Goal: Task Accomplishment & Management: Use online tool/utility

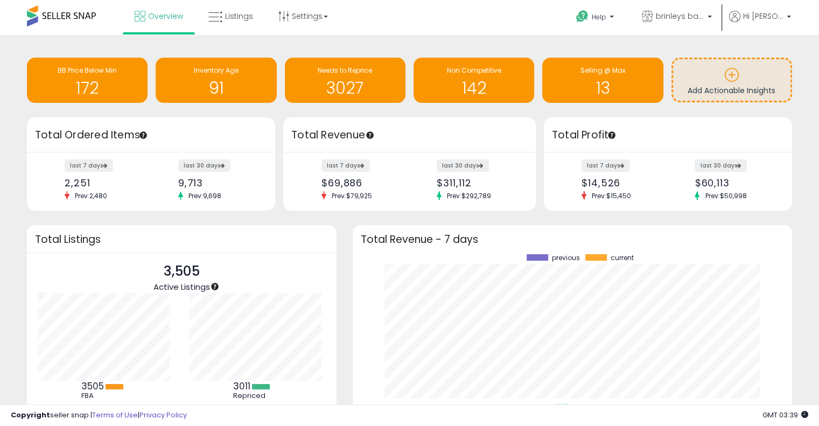
scroll to position [149, 418]
click at [317, 73] on div "Needs to Reprice" at bounding box center [345, 71] width 110 height 10
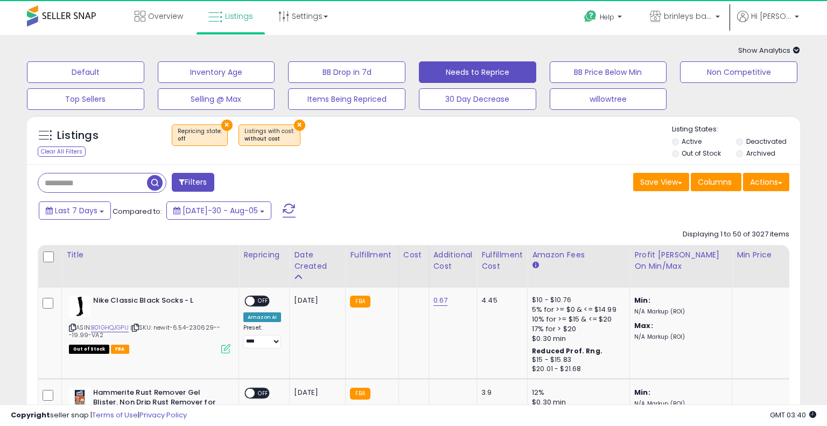
select select "**"
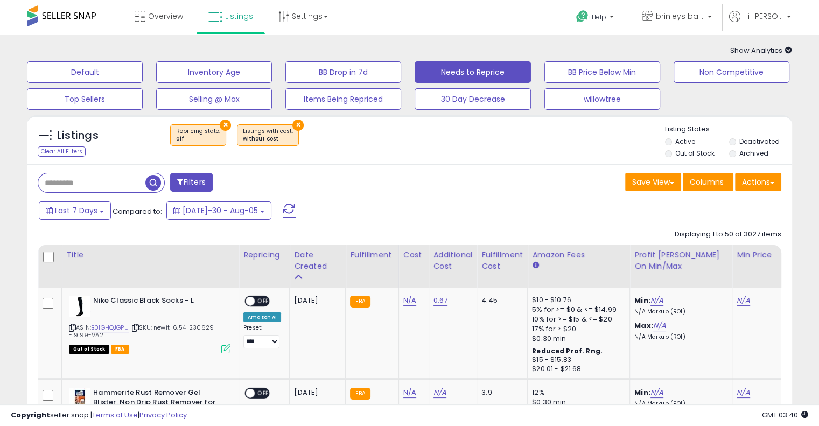
click at [672, 153] on li "Out of Stock" at bounding box center [696, 155] width 62 height 12
click at [673, 151] on li "Out of Stock" at bounding box center [696, 155] width 62 height 12
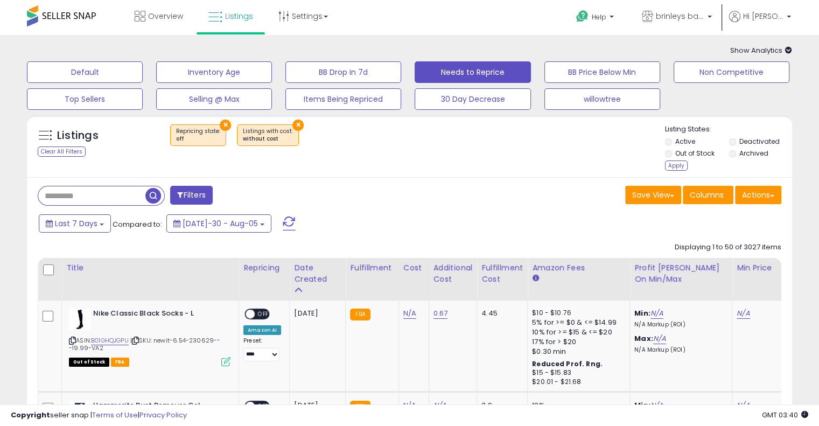
click at [294, 127] on button "×" at bounding box center [297, 125] width 11 height 11
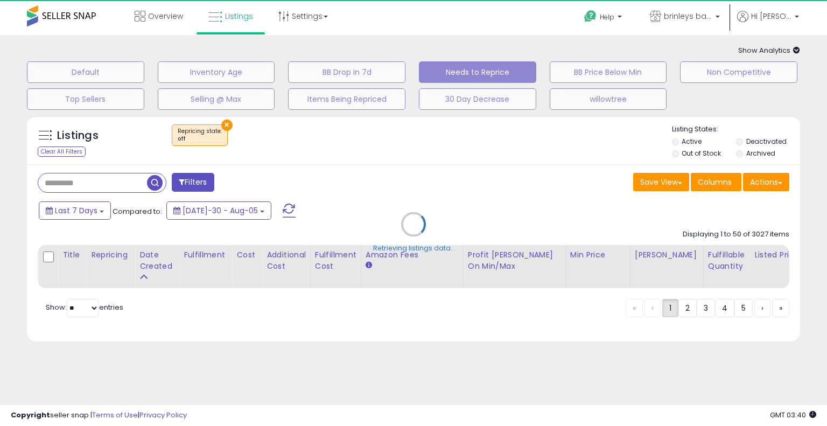
click at [222, 125] on div "Retrieving listings data.." at bounding box center [413, 232] width 789 height 245
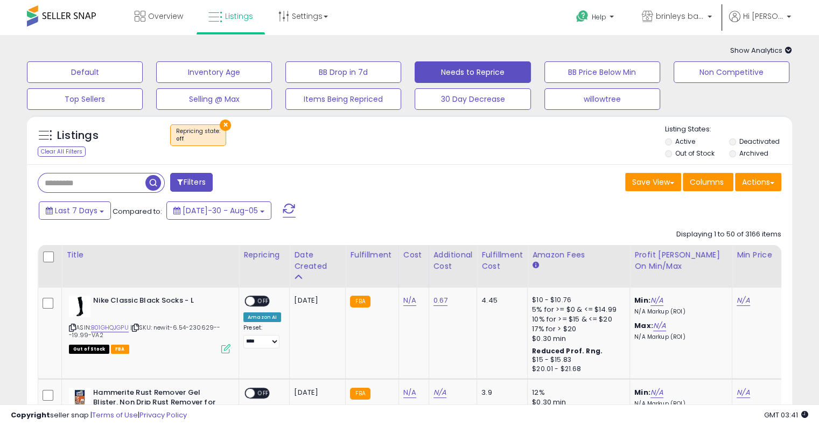
click at [221, 120] on button "×" at bounding box center [225, 125] width 11 height 11
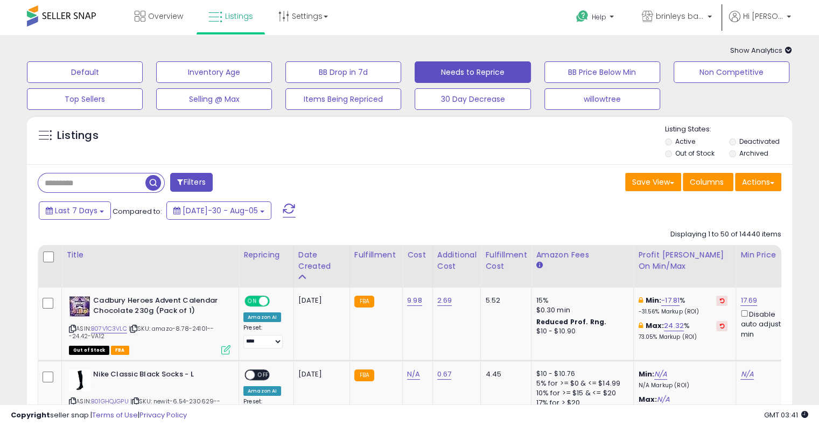
click at [672, 152] on li "Out of Stock" at bounding box center [696, 155] width 62 height 12
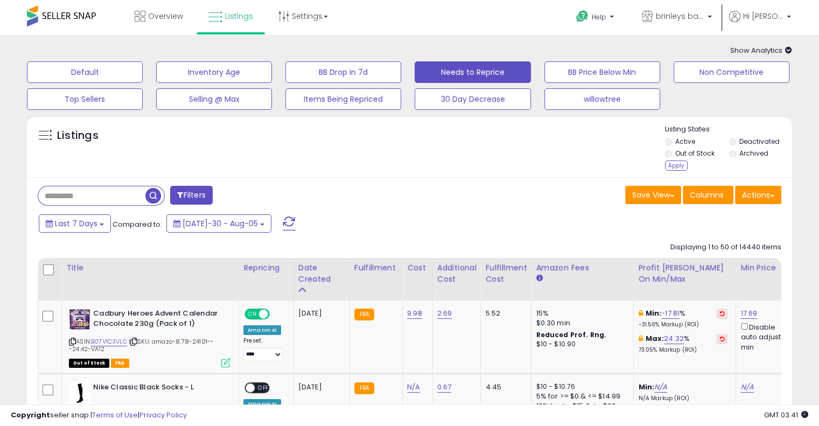
drag, startPoint x: 675, startPoint y: 163, endPoint x: 487, endPoint y: 170, distance: 188.5
click at [676, 163] on div "Apply" at bounding box center [676, 165] width 23 height 10
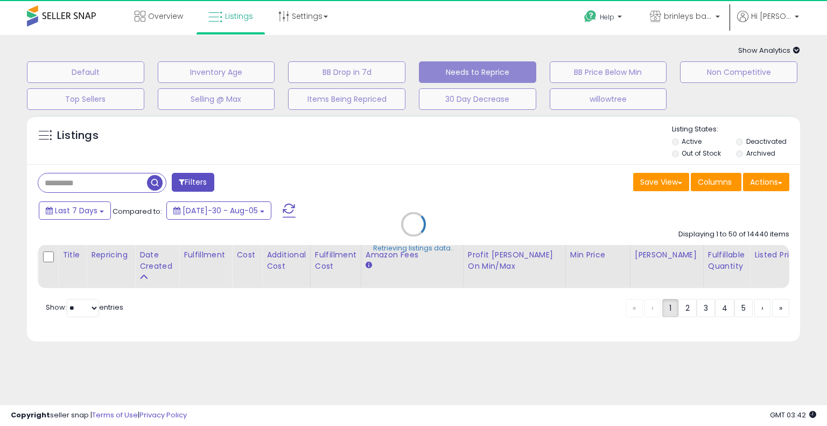
click at [107, 181] on div "Retrieving listings data.." at bounding box center [413, 232] width 789 height 245
drag, startPoint x: 107, startPoint y: 181, endPoint x: 96, endPoint y: 185, distance: 11.2
click at [97, 185] on div "Retrieving listings data.." at bounding box center [413, 232] width 789 height 245
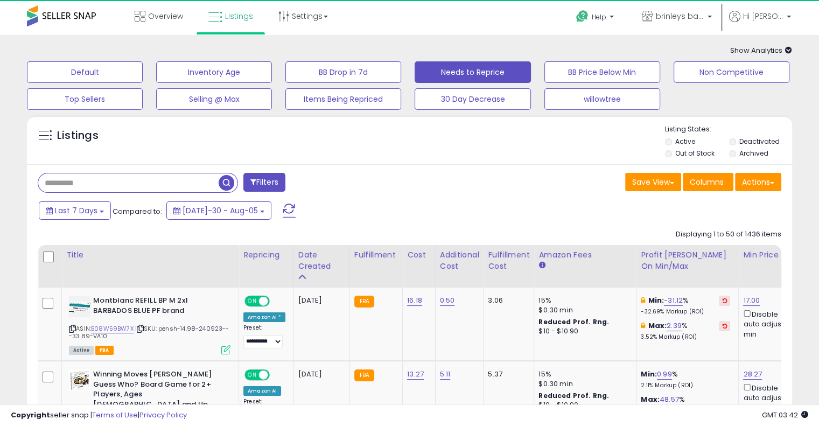
click at [88, 191] on input "text" at bounding box center [128, 182] width 180 height 19
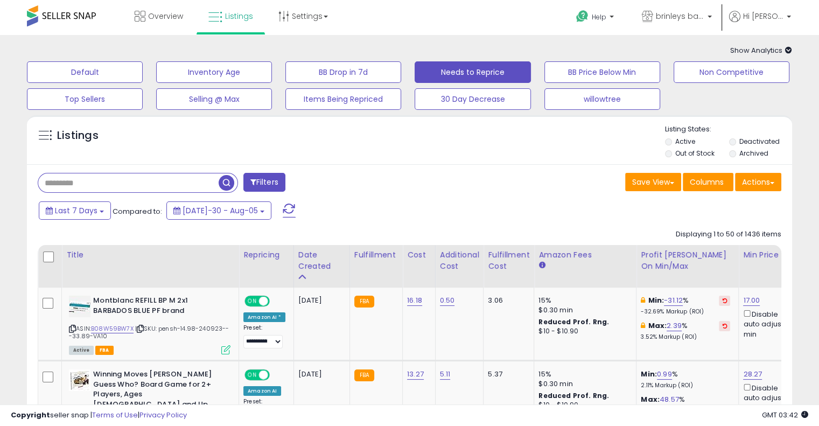
paste input "**********"
type input "**********"
click at [226, 182] on span "button" at bounding box center [227, 183] width 16 height 16
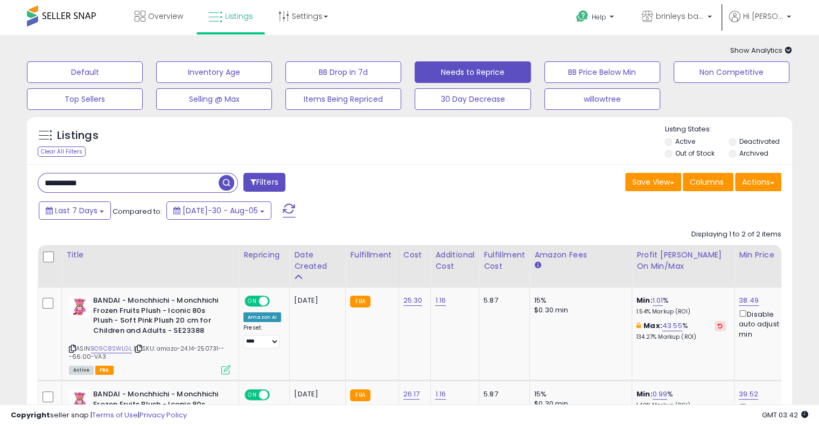
click at [228, 186] on span "button" at bounding box center [227, 183] width 16 height 16
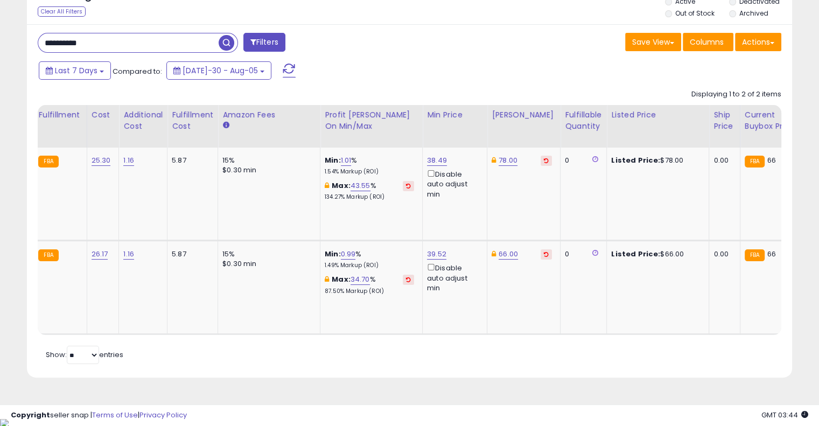
scroll to position [0, 419]
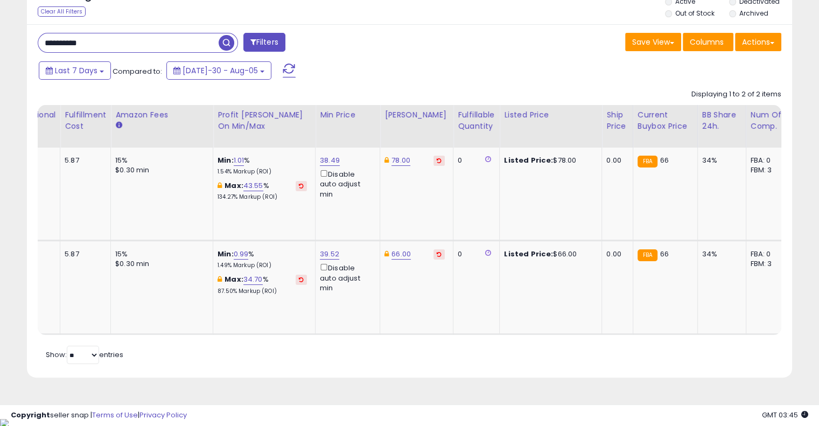
click at [437, 335] on div "Title Repricing Date Created Fulfillment" at bounding box center [409, 220] width 743 height 230
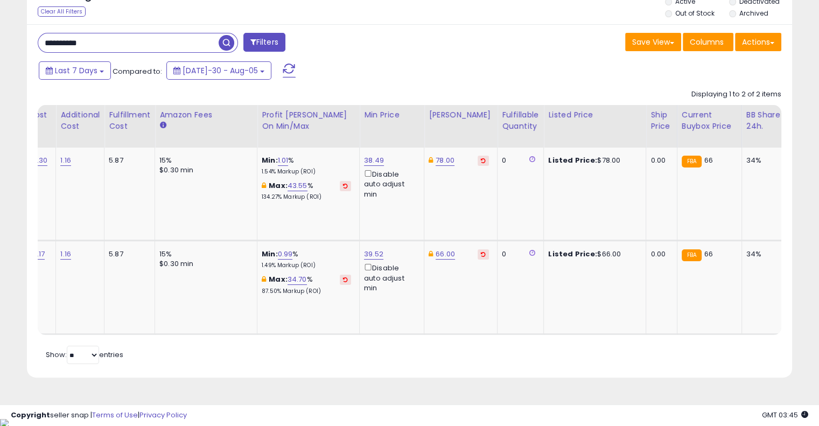
scroll to position [0, 356]
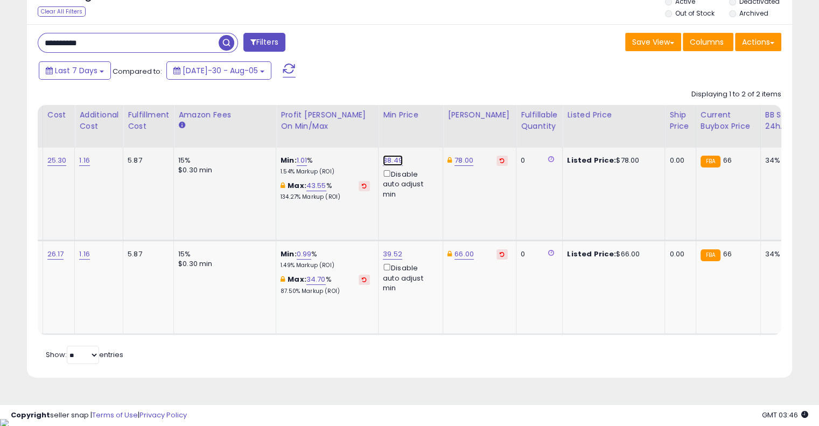
click at [389, 161] on link "38.49" at bounding box center [393, 160] width 20 height 11
click at [389, 161] on div "38.49 ***** This will override store markup Disable auto adjust min" at bounding box center [409, 178] width 52 height 44
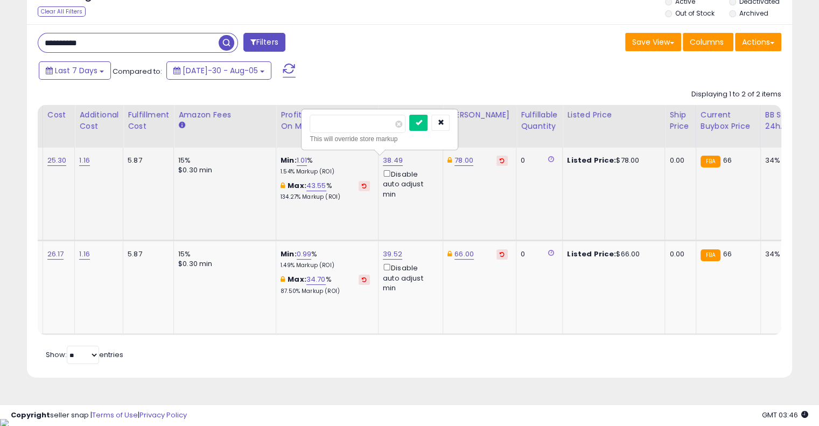
click at [344, 112] on div "***** This will override store markup" at bounding box center [379, 129] width 155 height 39
click at [444, 122] on icon "button" at bounding box center [440, 122] width 6 height 6
